Goal: Task Accomplishment & Management: Use online tool/utility

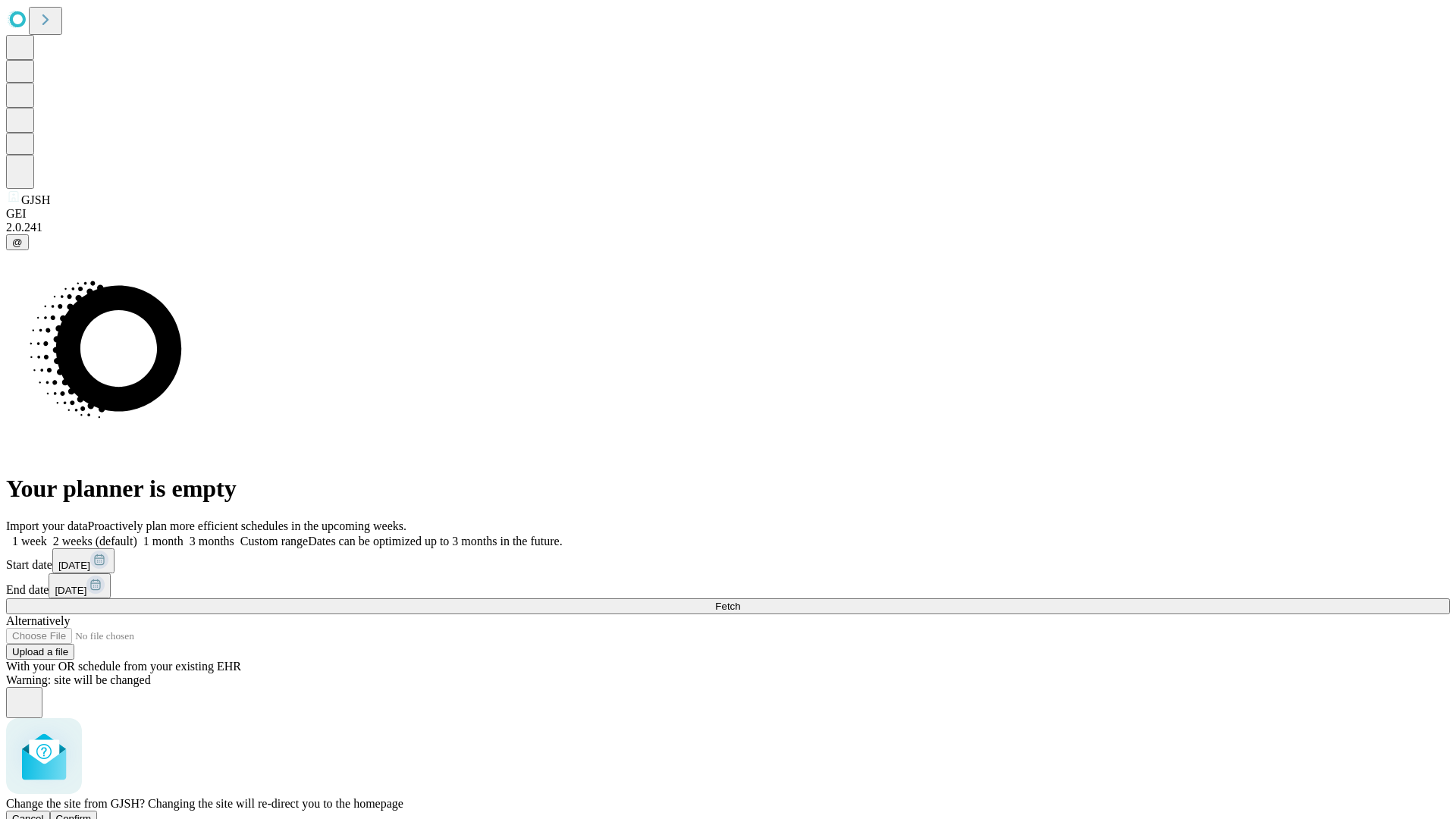
click at [92, 813] on span "Confirm" at bounding box center [73, 819] width 35 height 11
click at [47, 535] on label "1 week" at bounding box center [26, 541] width 41 height 13
click at [740, 601] on span "Fetch" at bounding box center [727, 607] width 25 height 11
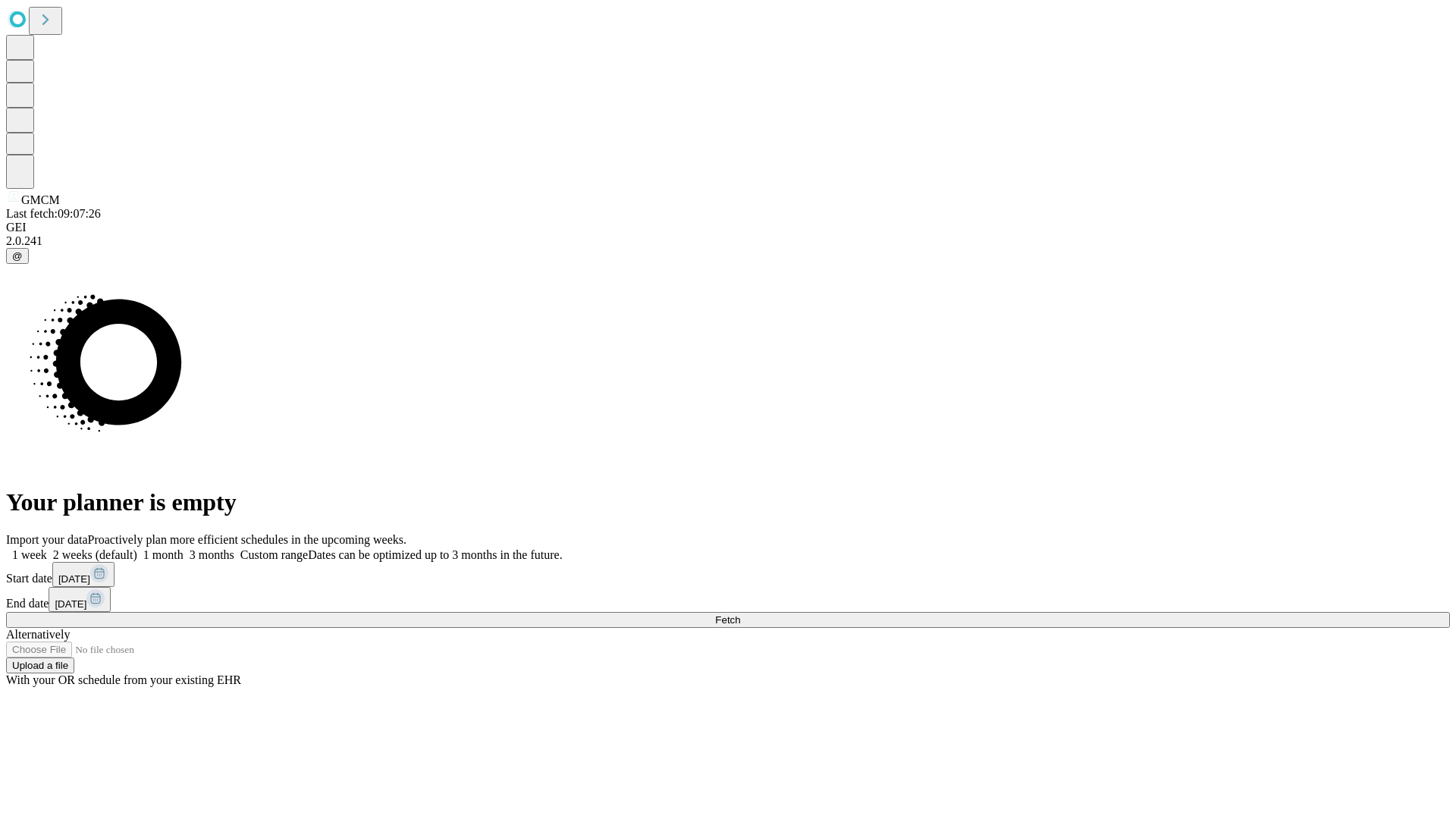
click at [47, 548] on label "1 week" at bounding box center [26, 555] width 41 height 13
click at [740, 614] on span "Fetch" at bounding box center [727, 620] width 25 height 11
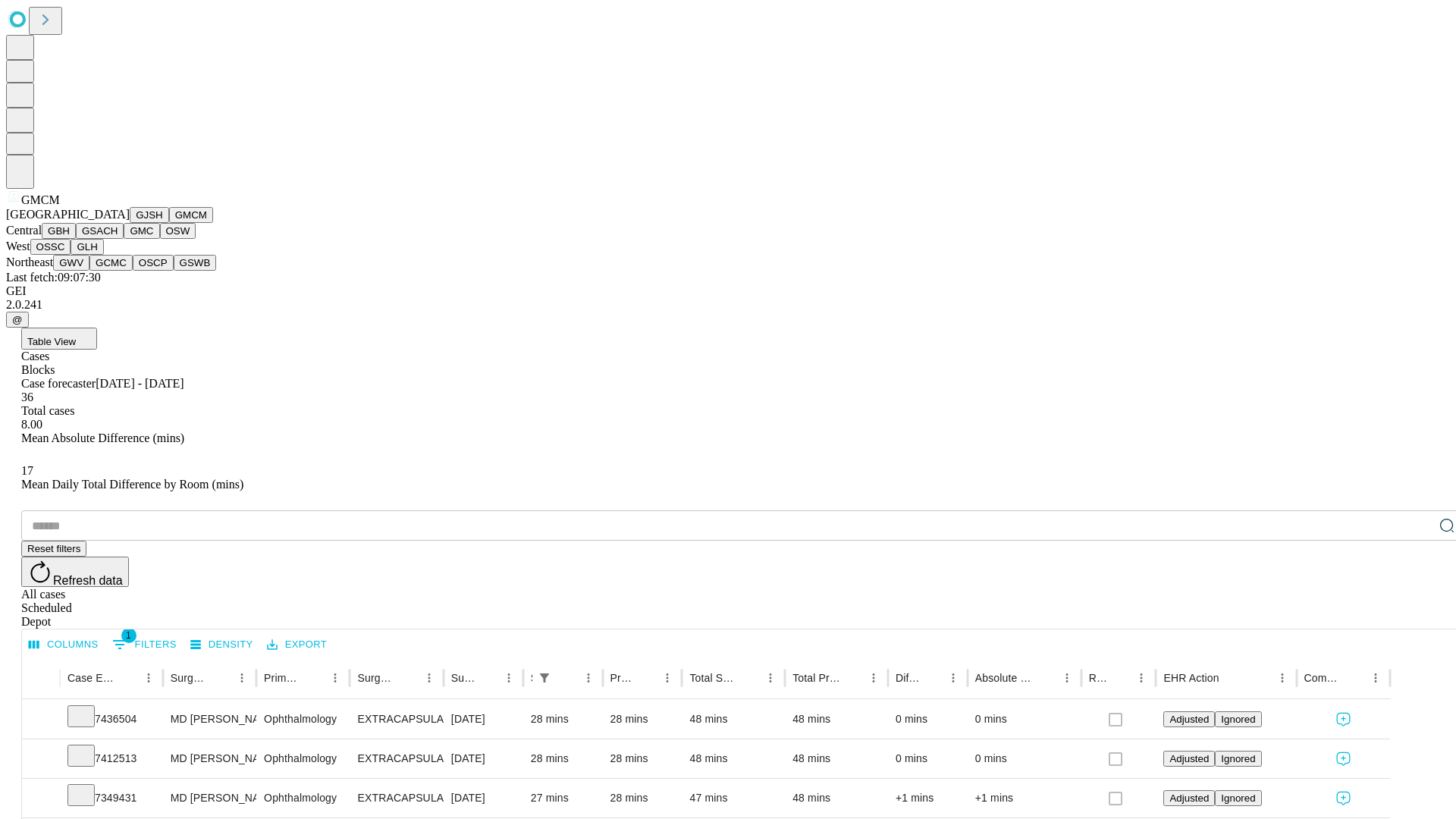
click at [76, 239] on button "GBH" at bounding box center [59, 230] width 34 height 16
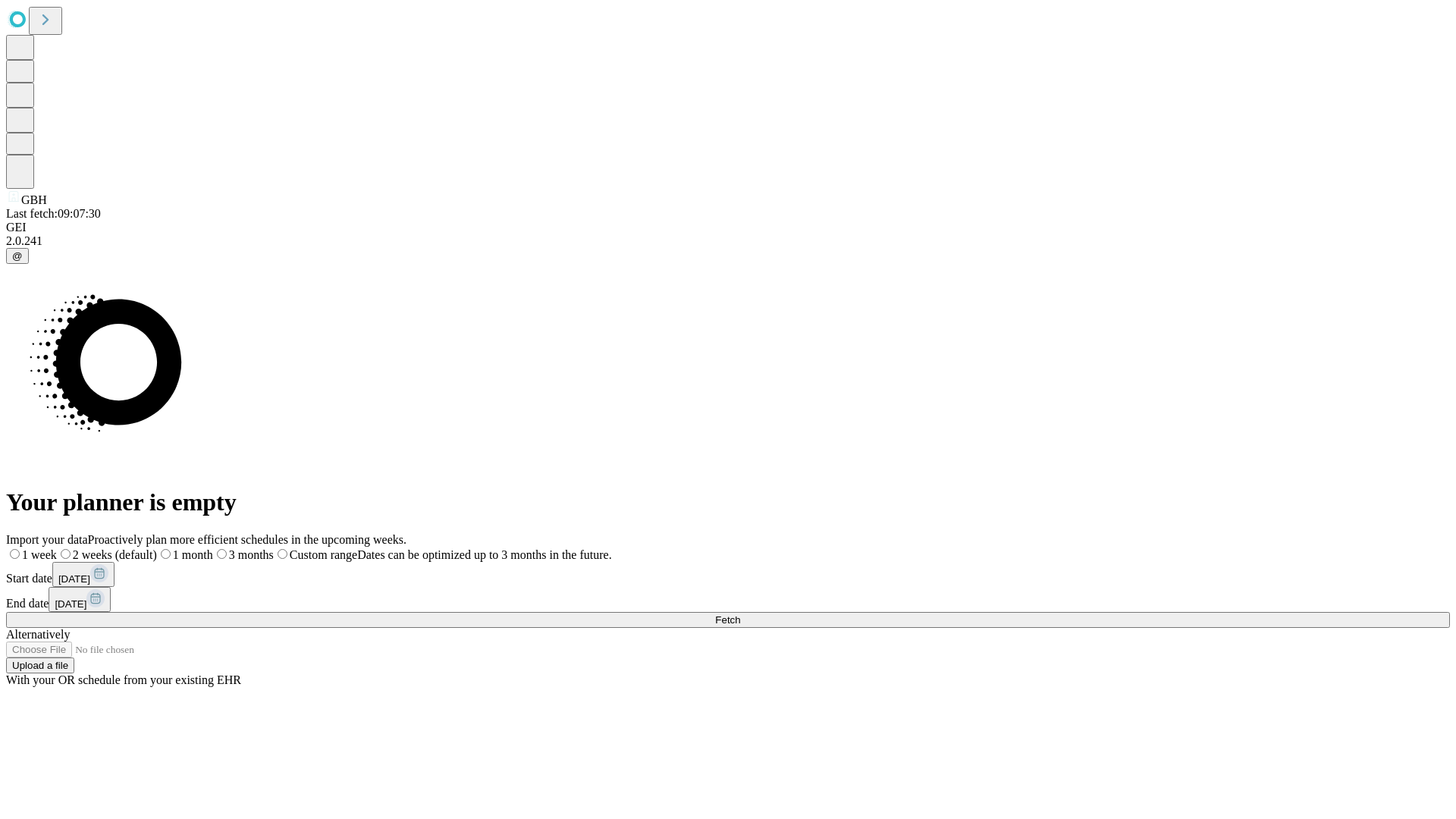
click at [740, 614] on span "Fetch" at bounding box center [727, 620] width 25 height 11
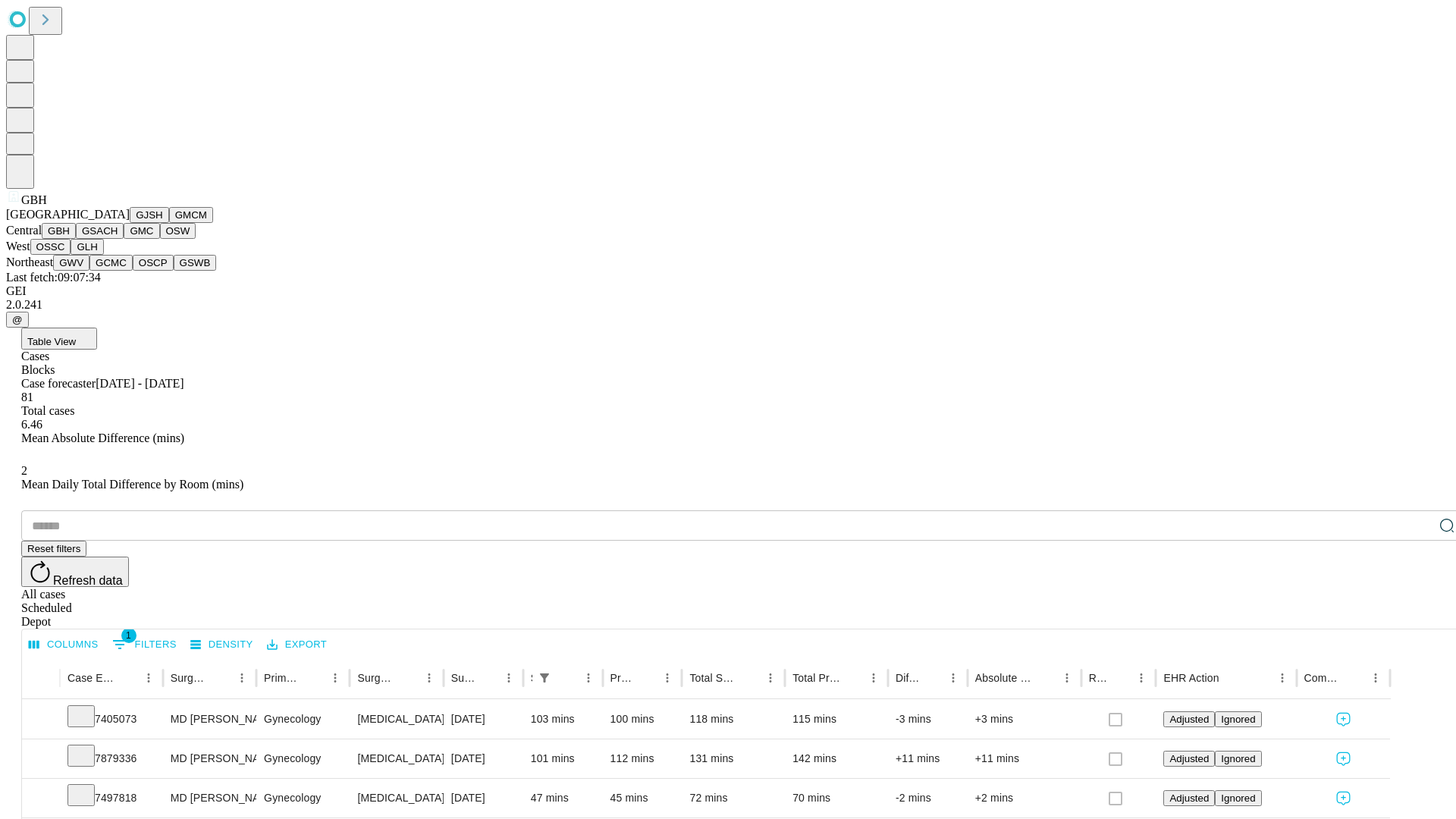
click at [117, 239] on button "GSACH" at bounding box center [100, 230] width 48 height 16
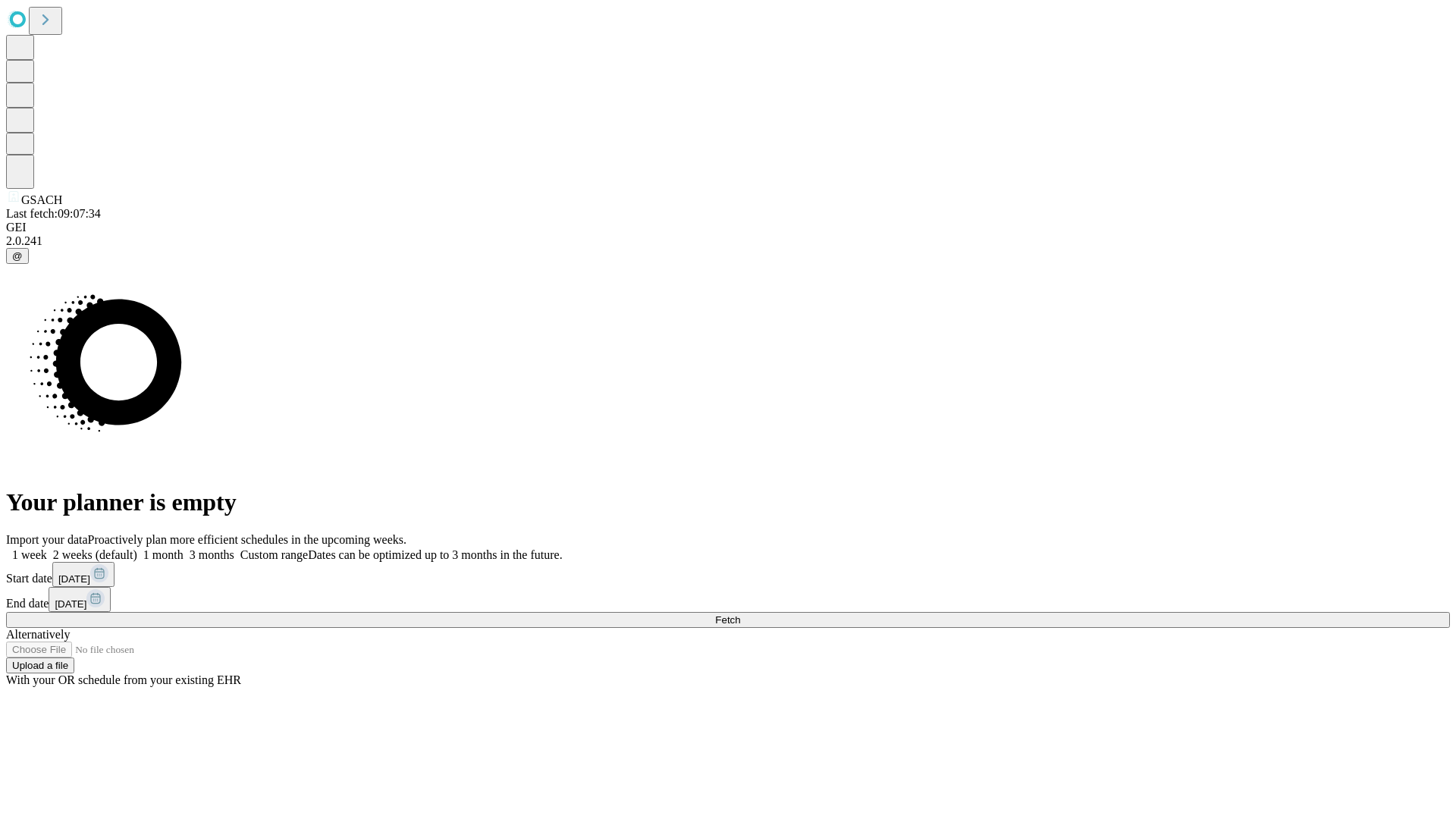
click at [47, 548] on label "1 week" at bounding box center [26, 555] width 41 height 13
click at [740, 614] on span "Fetch" at bounding box center [727, 620] width 25 height 11
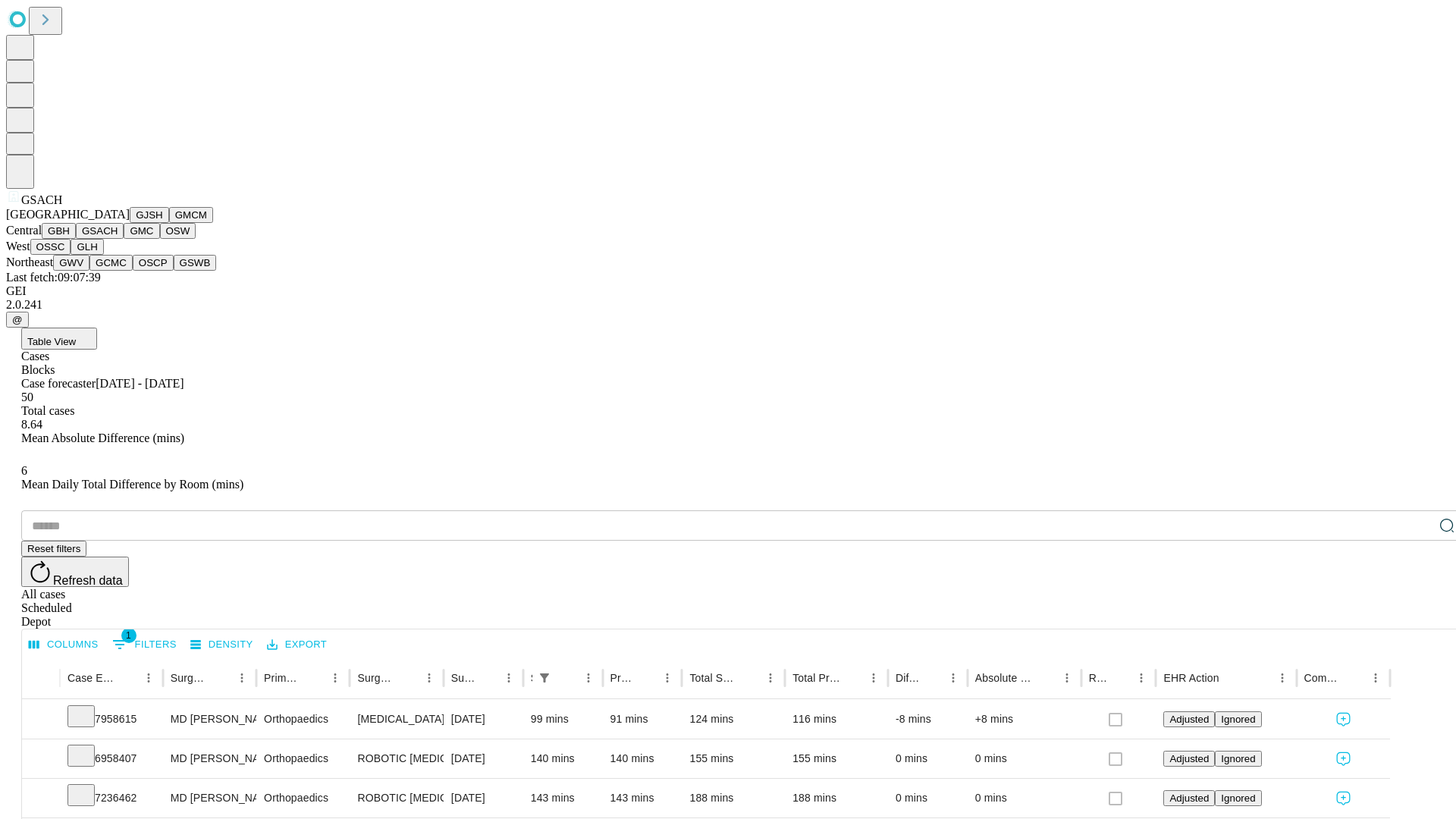
click at [124, 239] on button "GMC" at bounding box center [141, 230] width 35 height 16
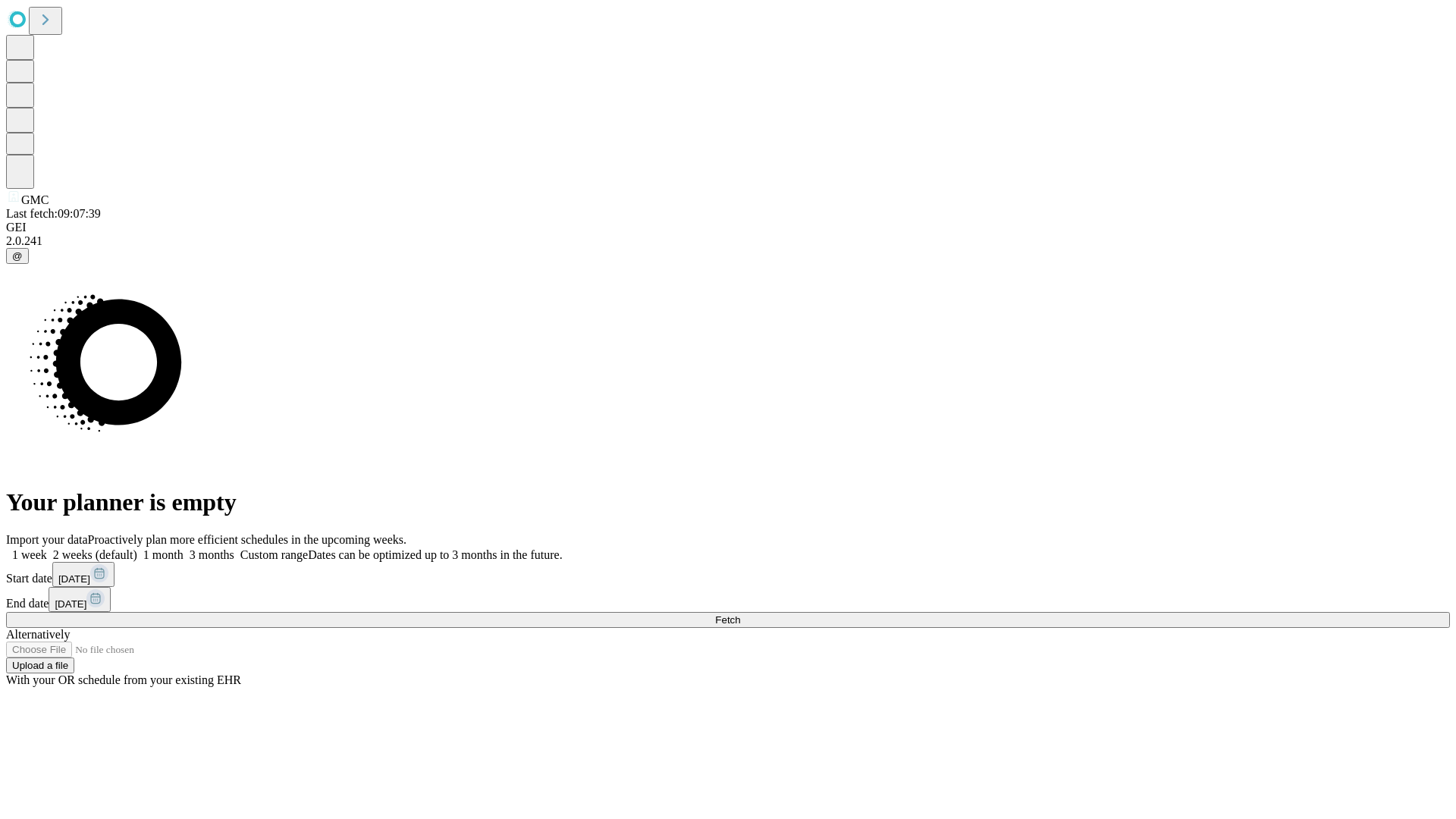
click at [740, 614] on span "Fetch" at bounding box center [727, 620] width 25 height 11
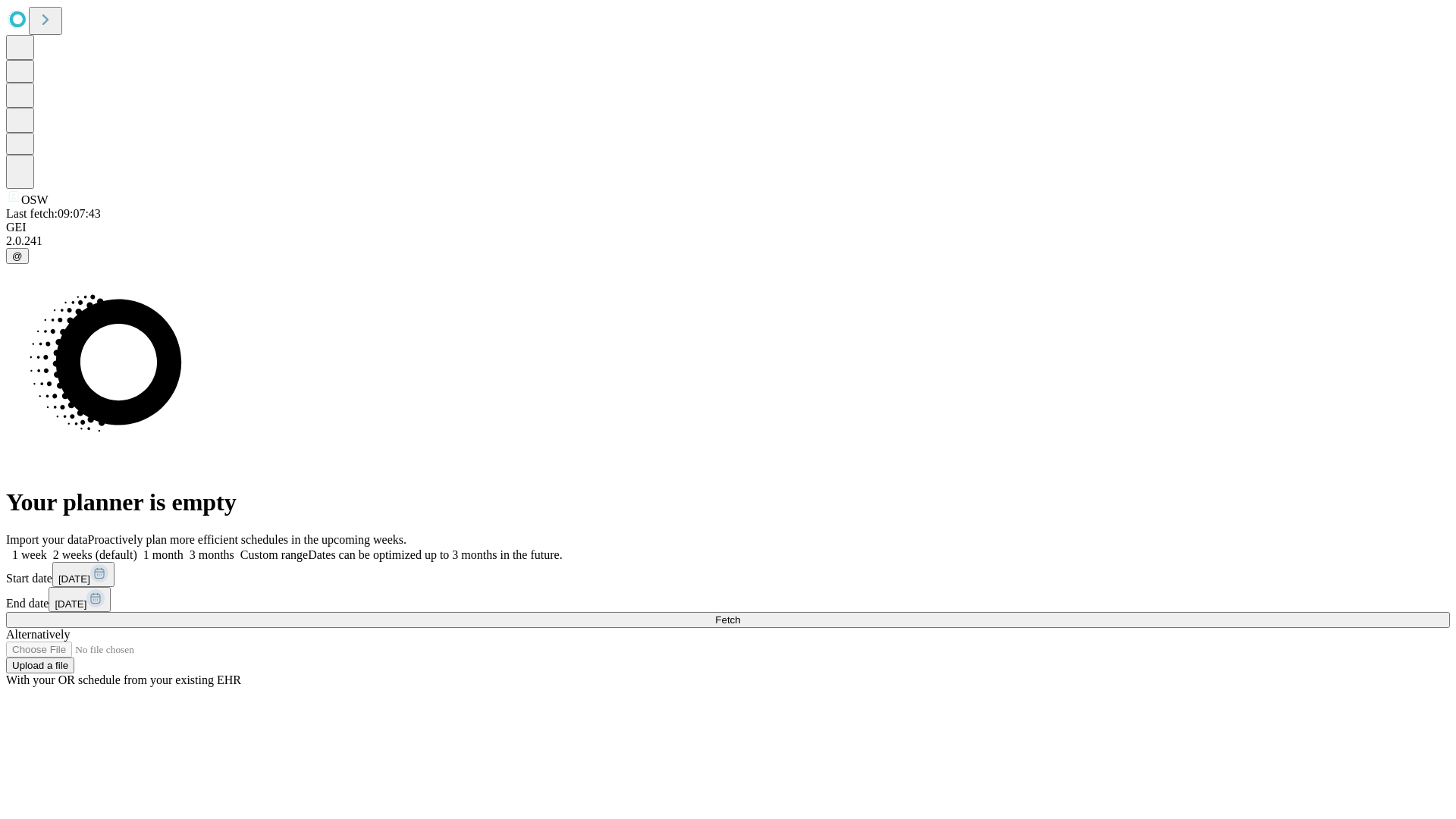
click at [47, 548] on label "1 week" at bounding box center [26, 555] width 41 height 13
click at [740, 614] on span "Fetch" at bounding box center [727, 620] width 25 height 11
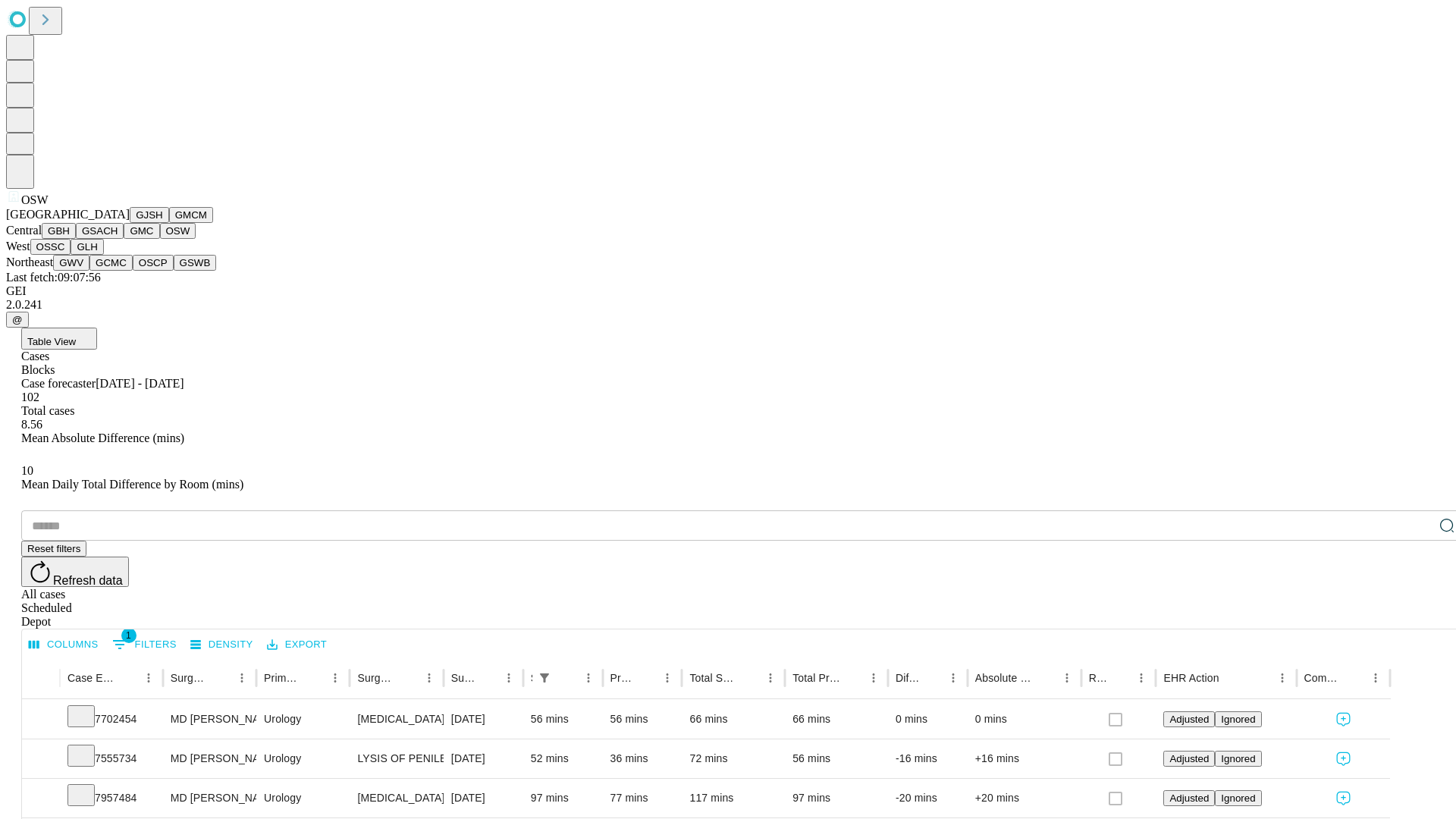
click at [71, 255] on button "OSSC" at bounding box center [51, 246] width 41 height 16
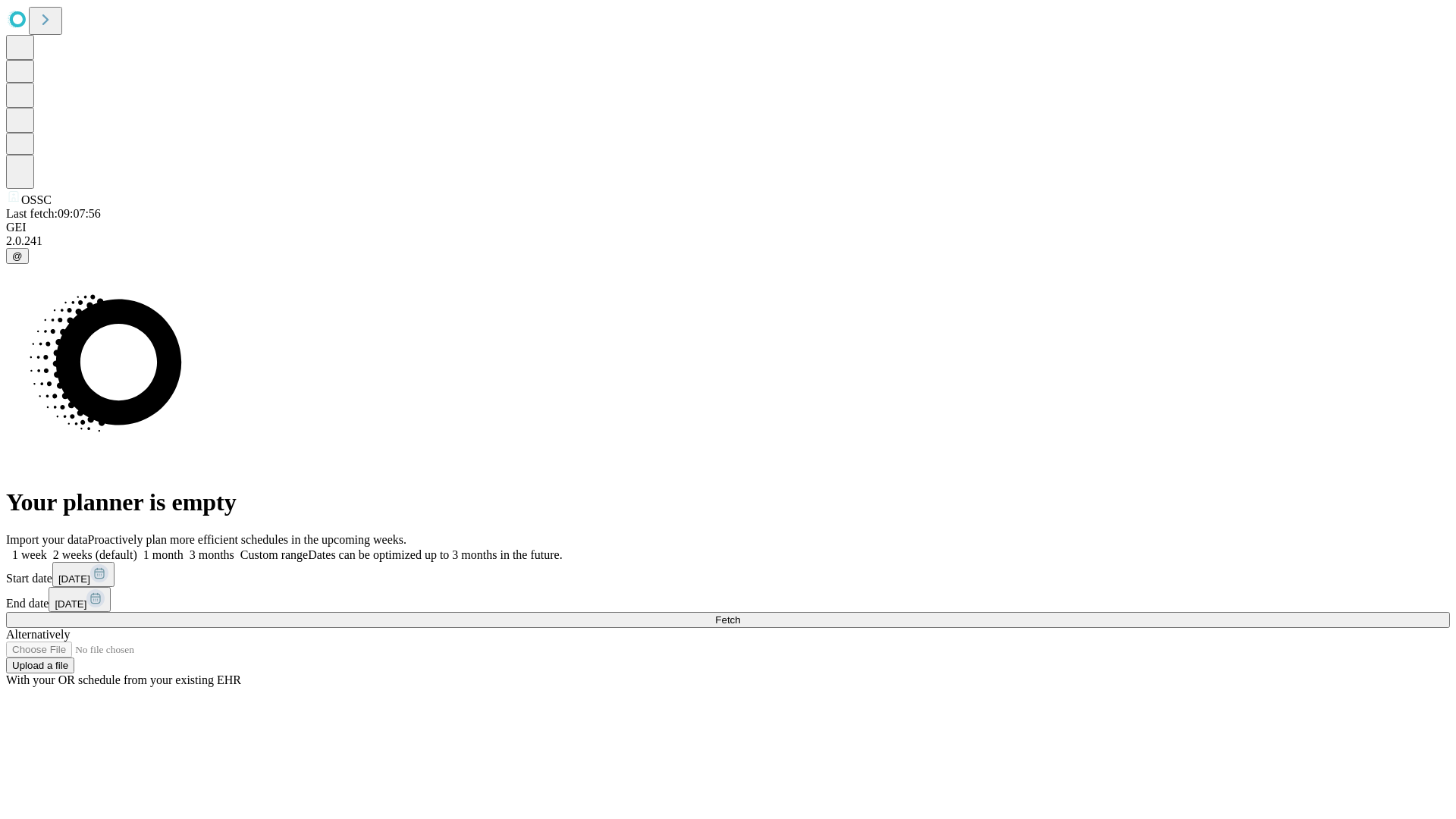
click at [47, 548] on label "1 week" at bounding box center [26, 555] width 41 height 13
click at [740, 614] on span "Fetch" at bounding box center [727, 620] width 25 height 11
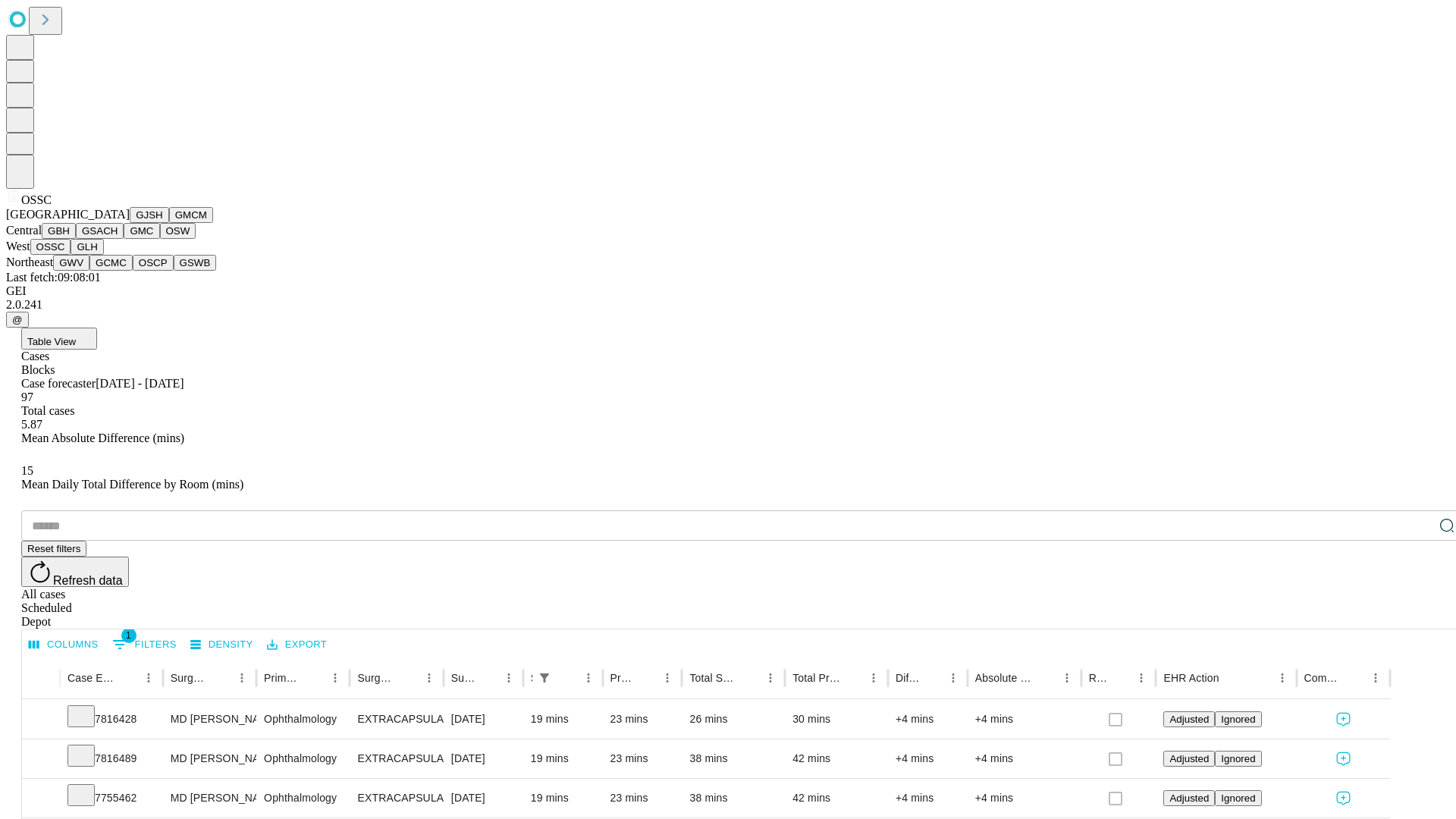
click at [103, 255] on button "GLH" at bounding box center [87, 246] width 33 height 16
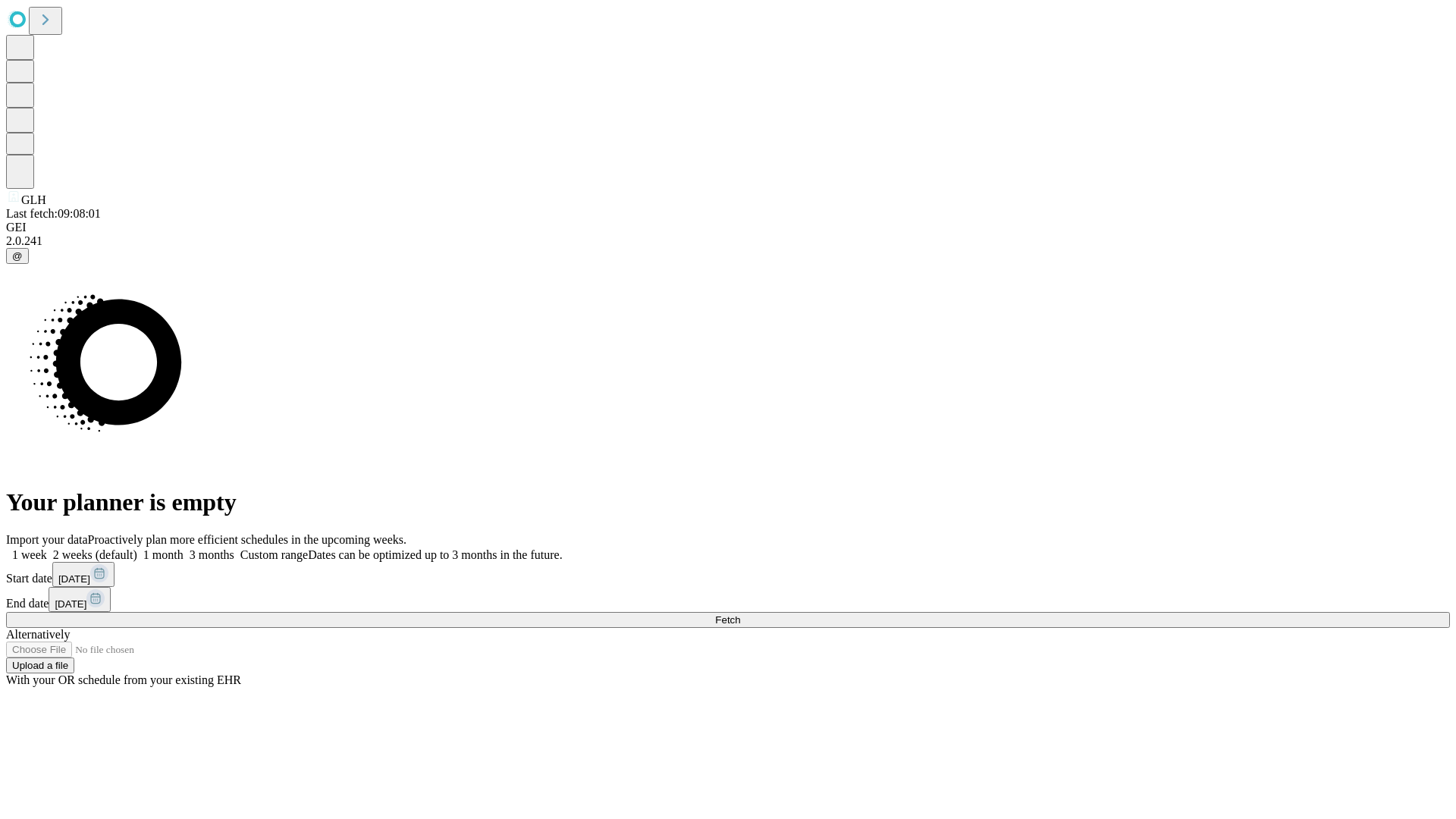
click at [47, 548] on label "1 week" at bounding box center [26, 555] width 41 height 13
click at [740, 614] on span "Fetch" at bounding box center [727, 620] width 25 height 11
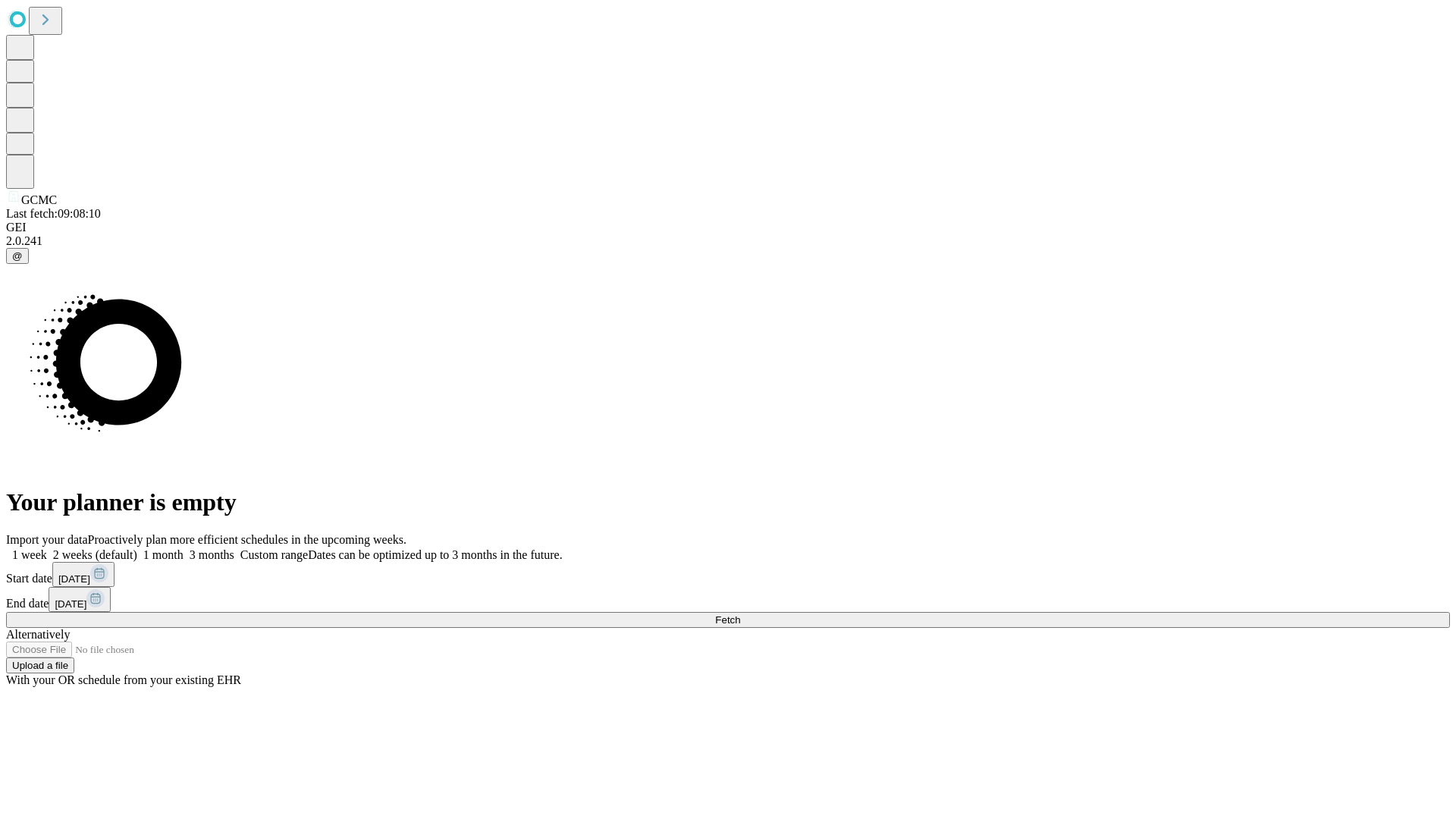
click at [740, 614] on span "Fetch" at bounding box center [727, 620] width 25 height 11
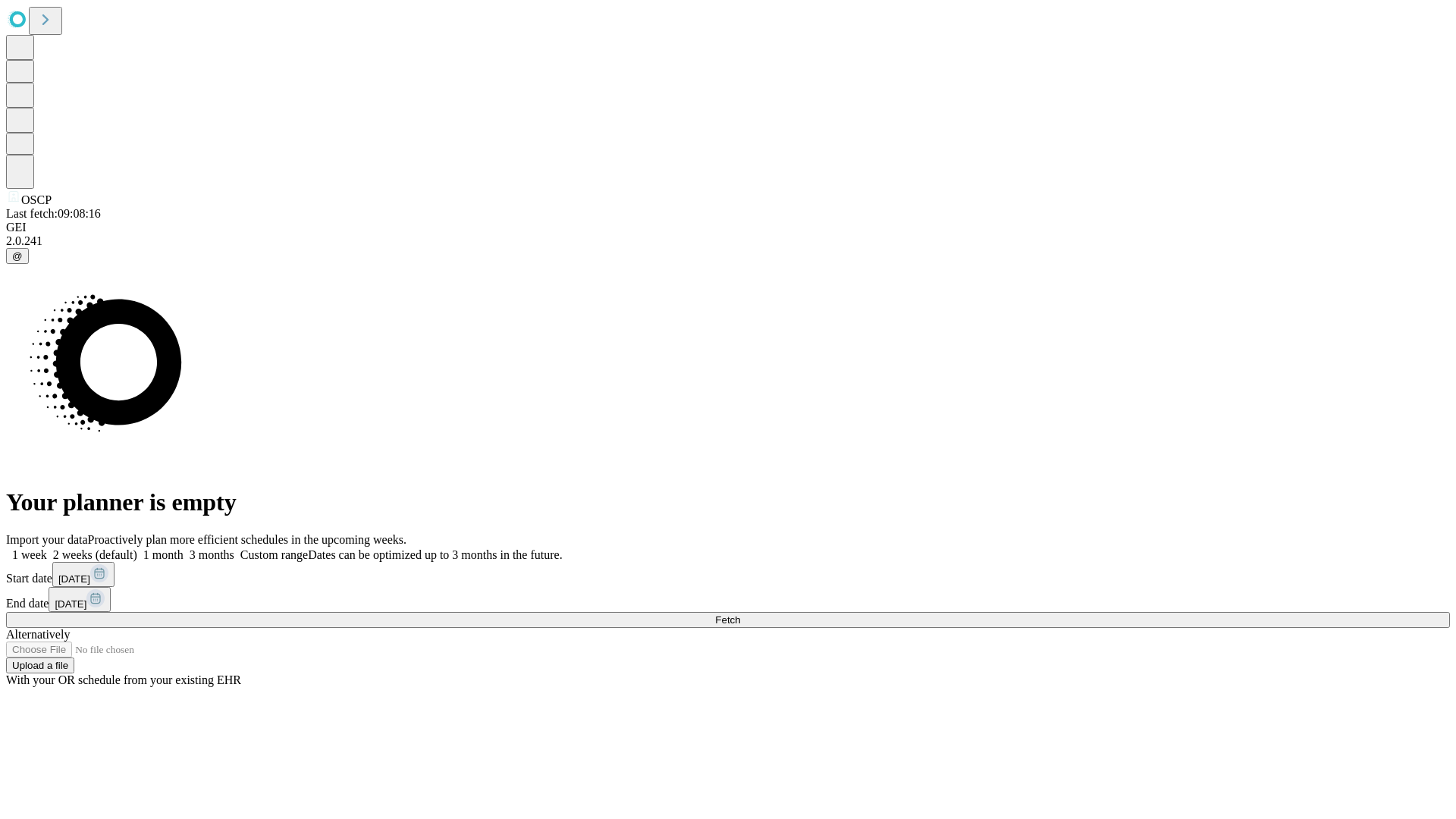
click at [47, 548] on label "1 week" at bounding box center [26, 555] width 41 height 13
click at [740, 614] on span "Fetch" at bounding box center [727, 620] width 25 height 11
